Goal: Task Accomplishment & Management: Use online tool/utility

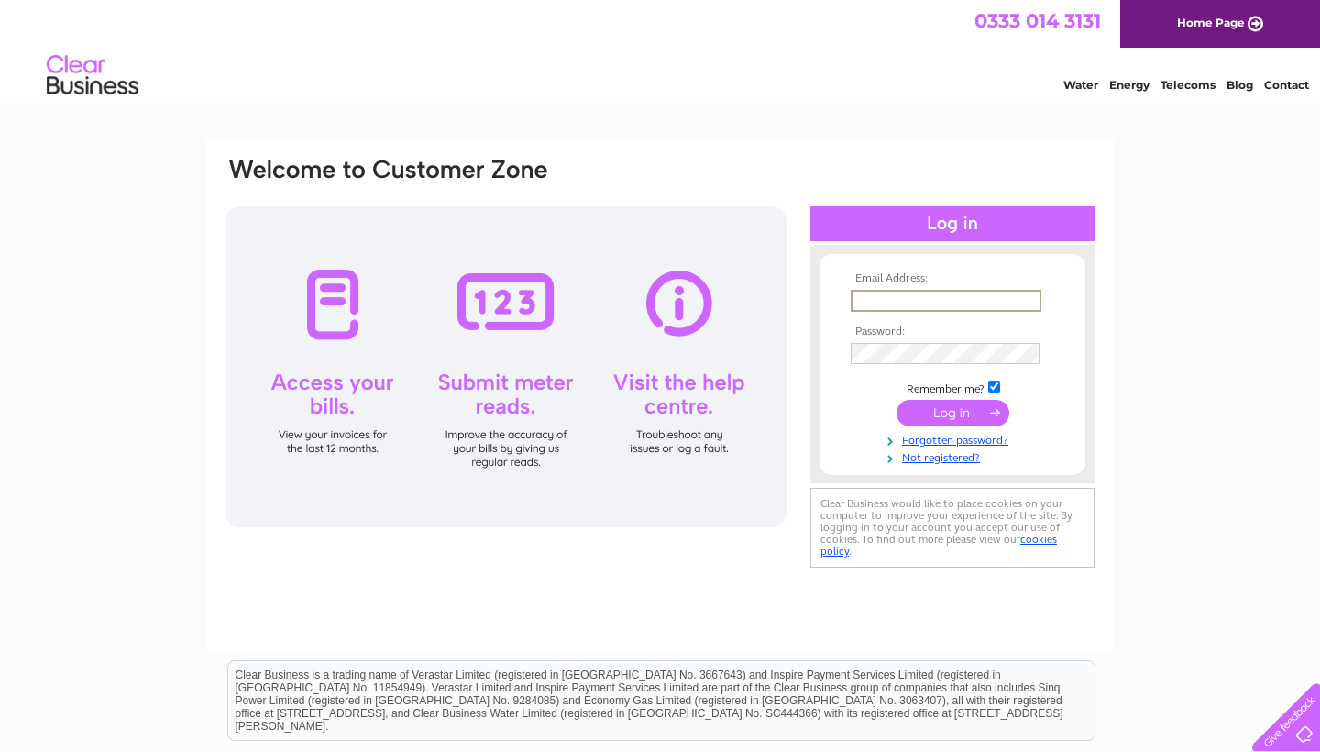
type input "harinbassi@gmail.com"
click at [939, 429] on link "Forgotten password?" at bounding box center [955, 436] width 208 height 17
drag, startPoint x: 939, startPoint y: 429, endPoint x: 912, endPoint y: 403, distance: 36.9
click at [910, 404] on tbody "Email Address: harinbassi@gmail.com Password: Remember me?" at bounding box center [952, 367] width 213 height 191
click at [924, 330] on th "Password:" at bounding box center [952, 330] width 213 height 13
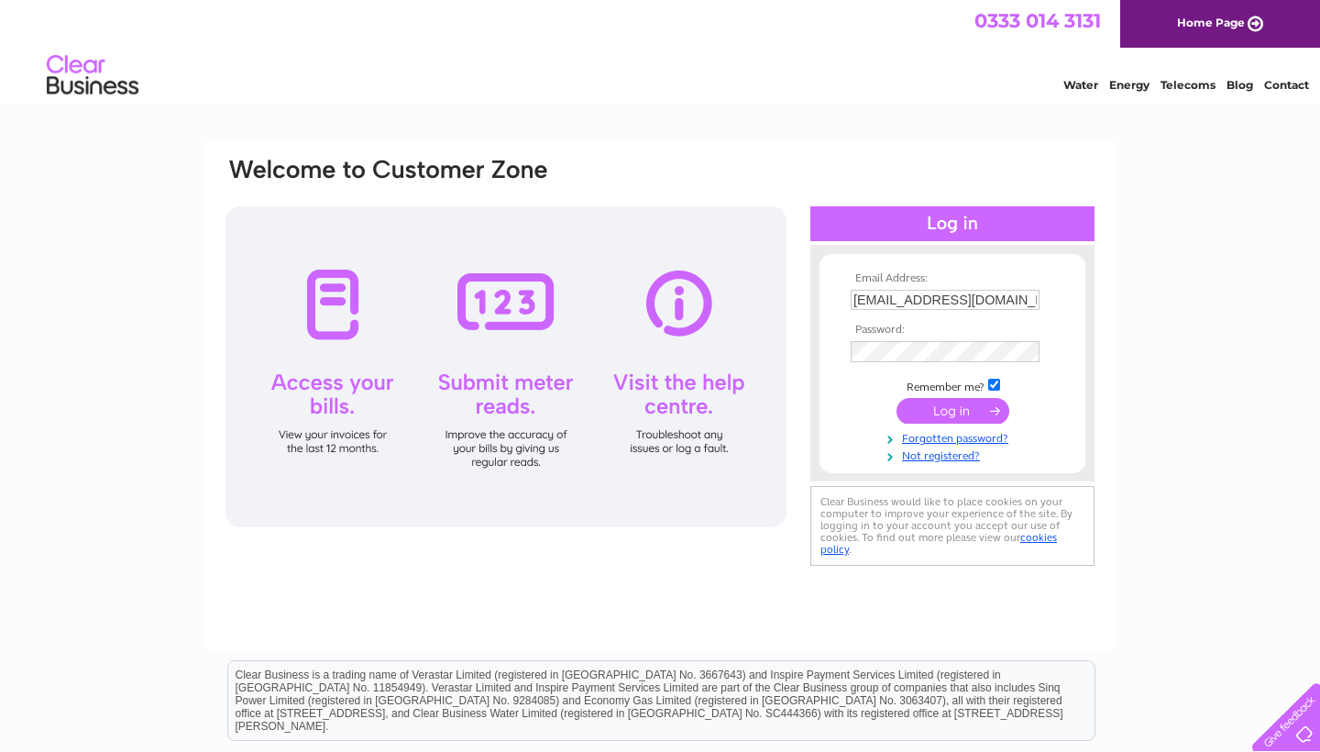
click at [925, 302] on input "harinbassi@gmail.com" at bounding box center [945, 300] width 189 height 20
click at [1029, 298] on input "harinbassi@gmail.com" at bounding box center [946, 301] width 191 height 22
click at [951, 402] on input "submit" at bounding box center [952, 413] width 113 height 26
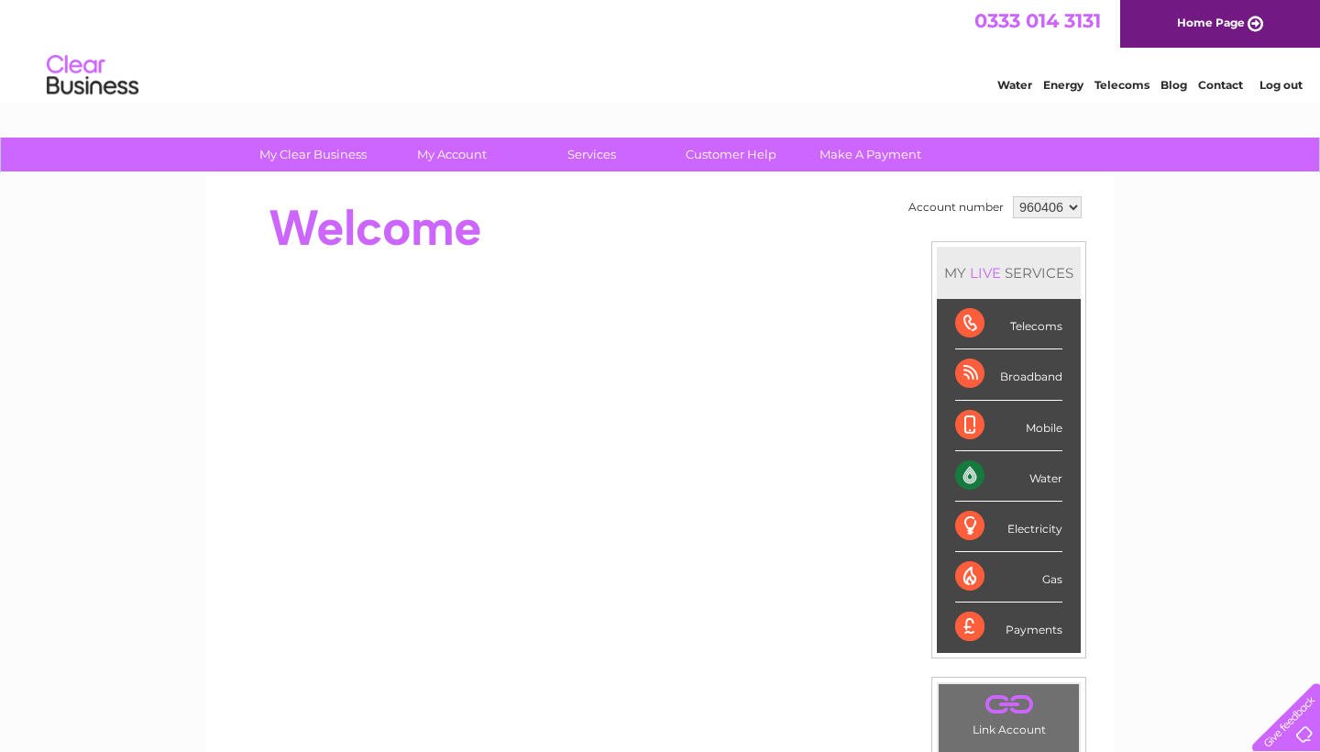
drag, startPoint x: 1053, startPoint y: 477, endPoint x: 1023, endPoint y: 477, distance: 30.2
click at [1023, 477] on div "Water" at bounding box center [1008, 476] width 107 height 50
click at [984, 474] on div "Water" at bounding box center [1008, 476] width 107 height 50
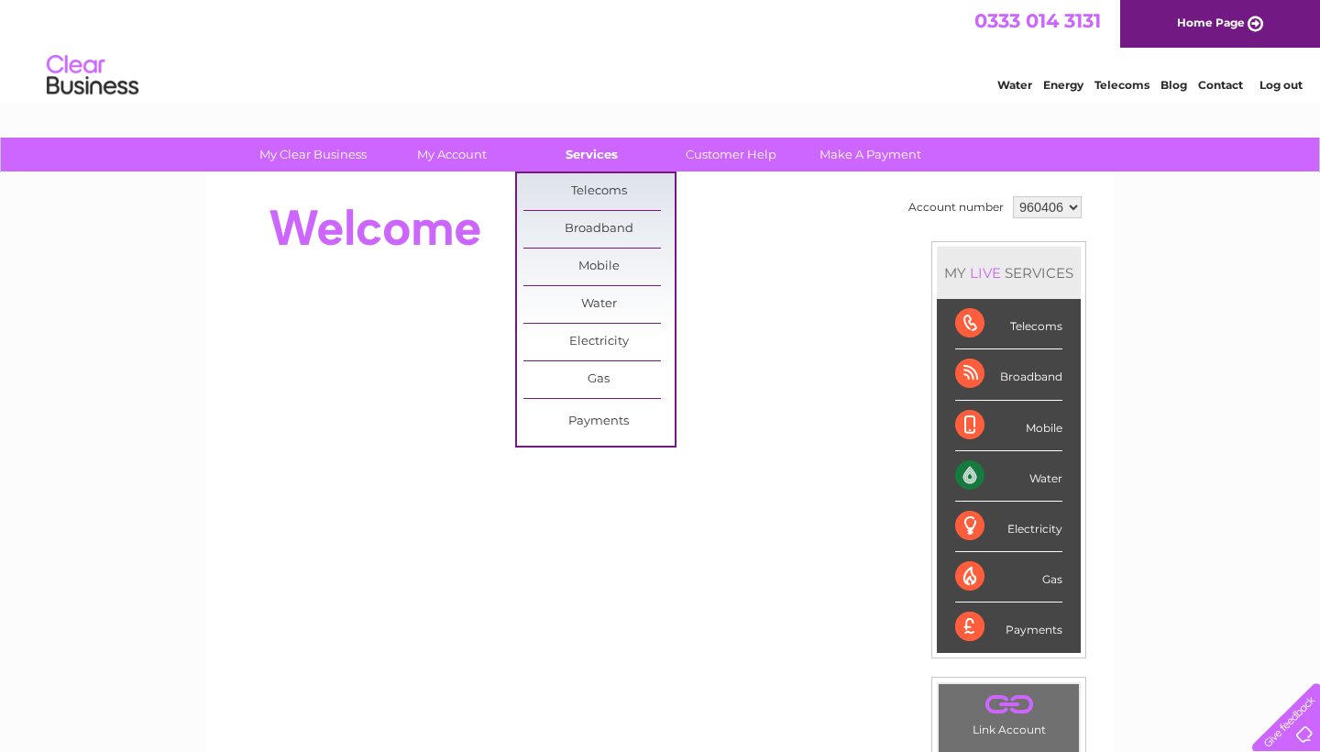
click at [603, 152] on link "Services" at bounding box center [591, 154] width 151 height 34
click at [597, 298] on link "Water" at bounding box center [598, 304] width 151 height 37
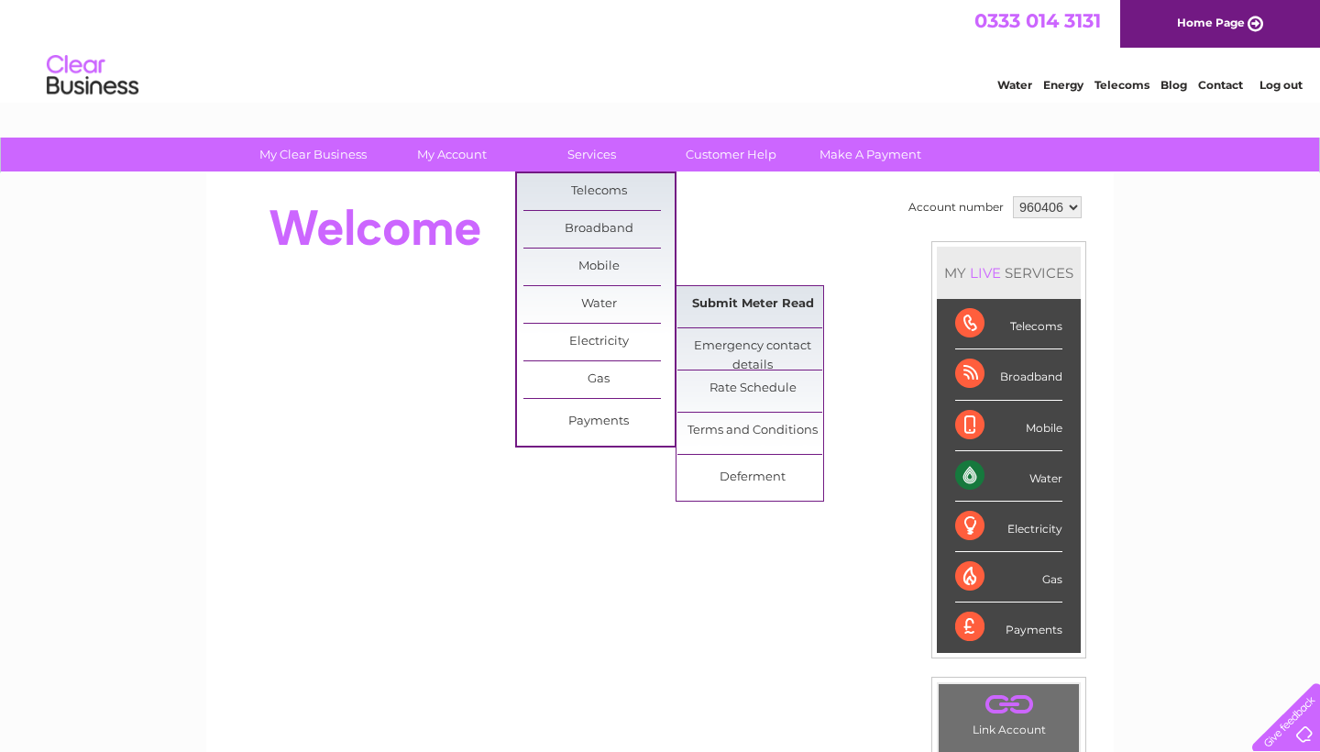
click at [729, 303] on link "Submit Meter Read" at bounding box center [752, 304] width 151 height 37
click at [744, 300] on link "Submit Meter Read" at bounding box center [752, 304] width 151 height 37
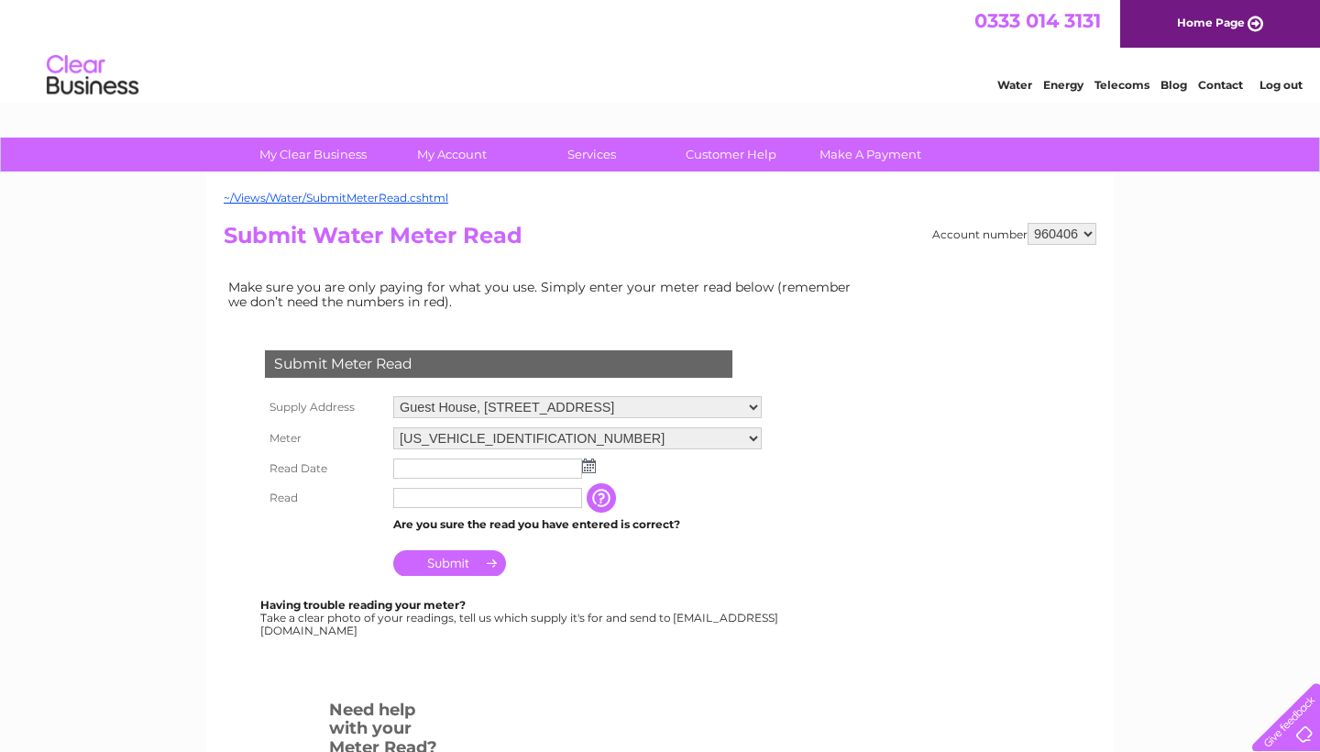
click at [433, 467] on input "text" at bounding box center [487, 468] width 189 height 20
click at [599, 467] on td at bounding box center [578, 468] width 378 height 29
click at [590, 461] on img at bounding box center [589, 465] width 14 height 15
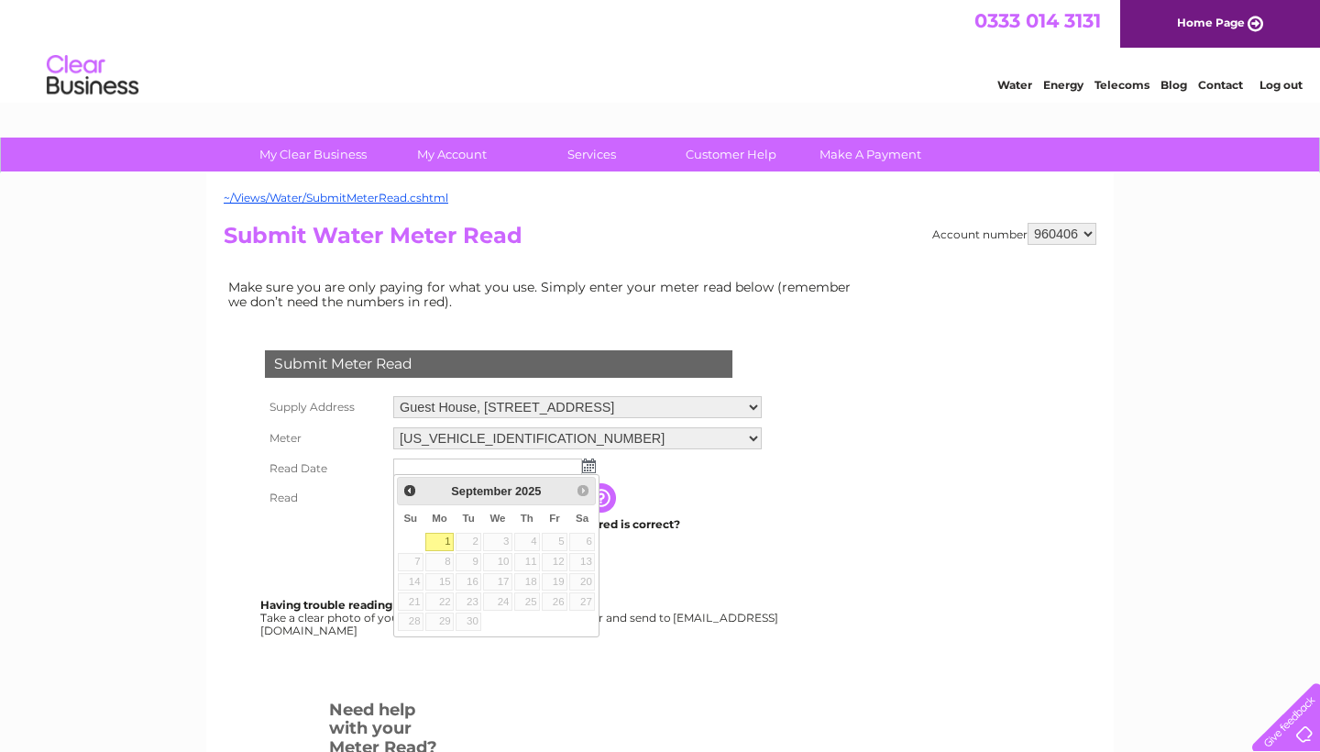
click at [442, 539] on link "1" at bounding box center [439, 542] width 28 height 18
type input "2025/09/01"
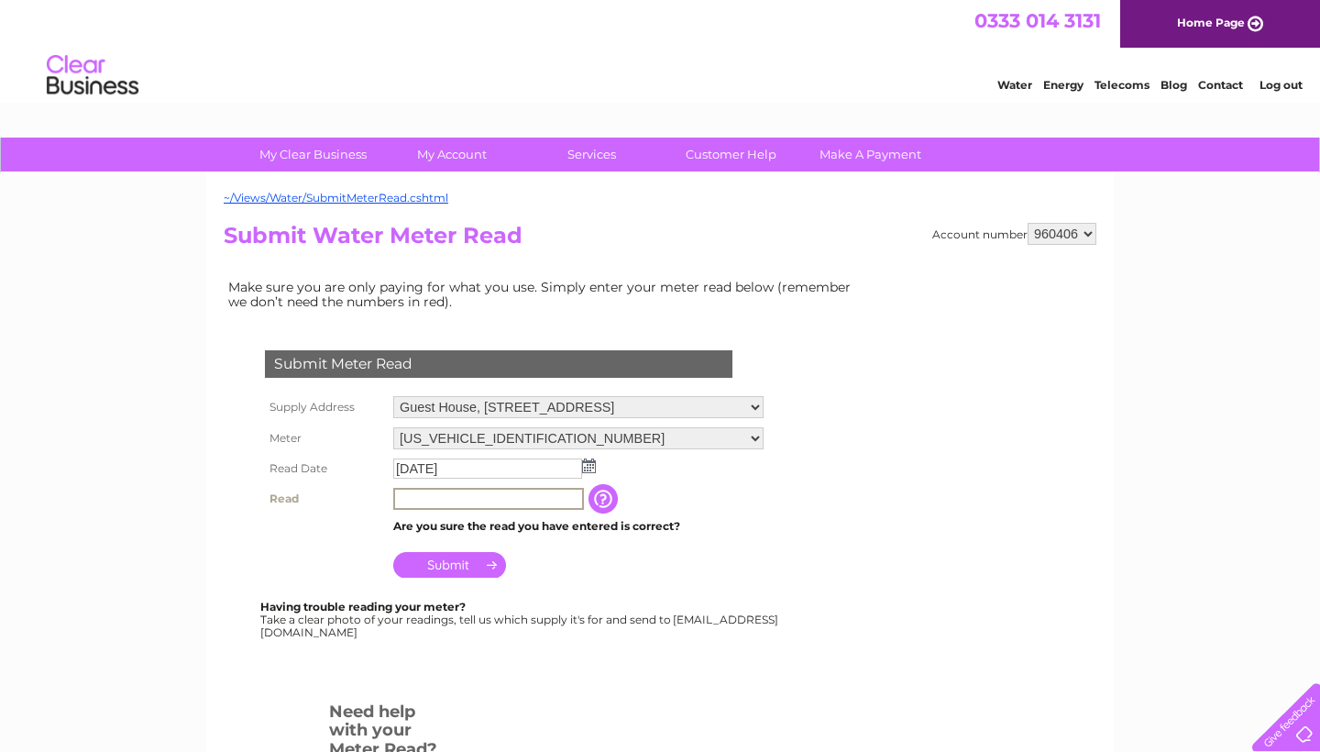
click at [427, 499] on input "text" at bounding box center [488, 499] width 191 height 22
type input "5425"
click at [448, 559] on input "Submit" at bounding box center [449, 565] width 113 height 26
